Goal: Information Seeking & Learning: Understand process/instructions

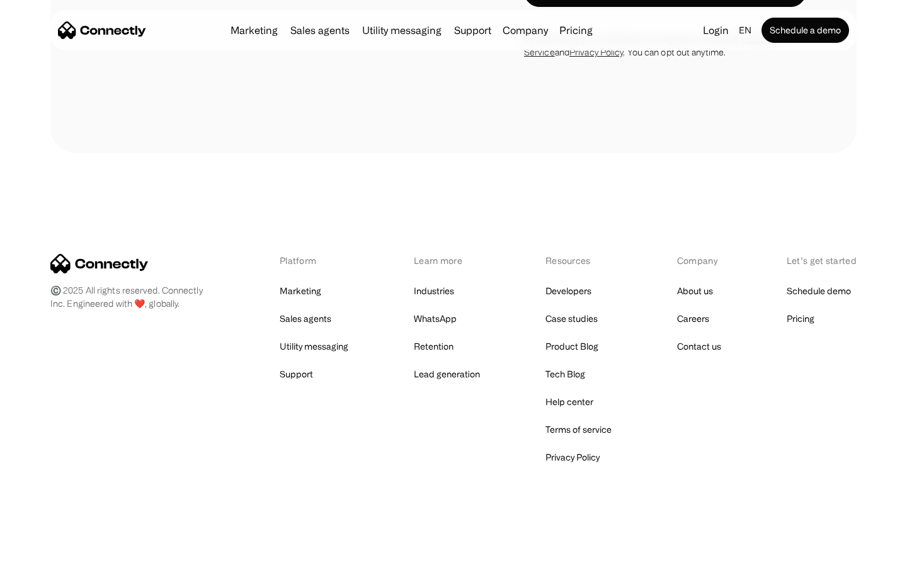
scroll to position [2433, 0]
